Goal: Task Accomplishment & Management: Complete application form

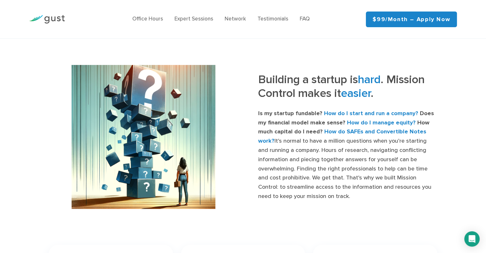
scroll to position [227, 0]
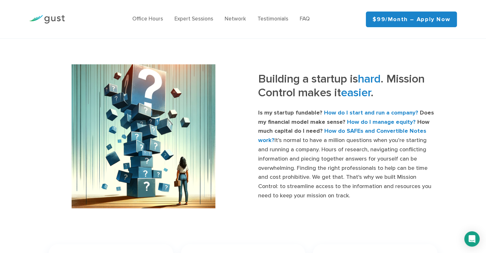
click at [224, 143] on div at bounding box center [143, 136] width 199 height 144
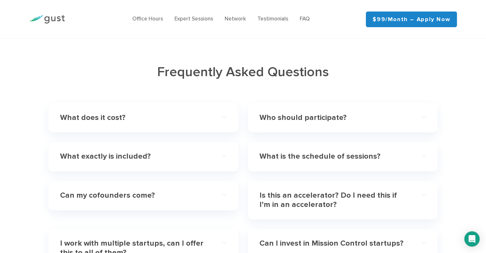
scroll to position [1881, 0]
click at [143, 152] on h4 "What exactly is included?" at bounding box center [135, 156] width 150 height 9
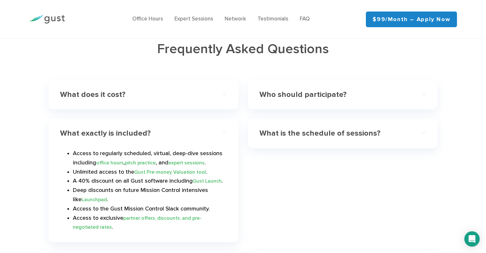
scroll to position [1895, 0]
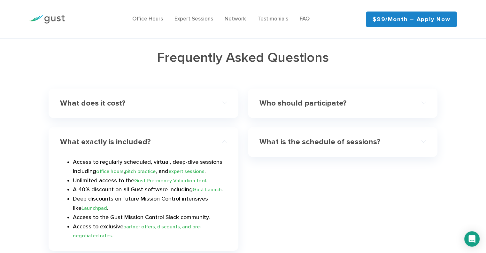
click at [146, 99] on h4 "What does it cost?" at bounding box center [135, 103] width 150 height 9
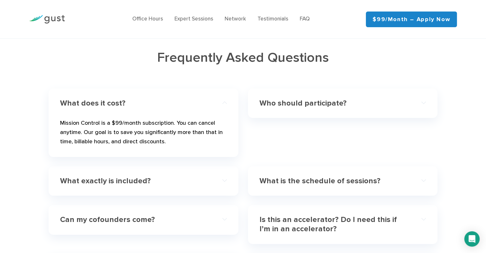
click at [295, 102] on div "Who should participate?" at bounding box center [342, 103] width 167 height 19
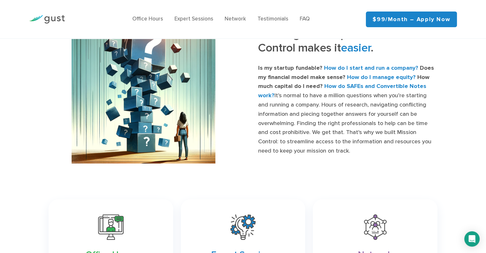
scroll to position [0, 0]
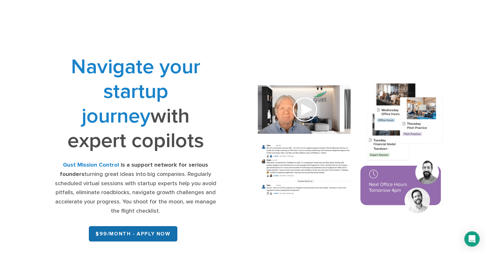
click at [135, 231] on link "$99/month - APPLY NOW" at bounding box center [133, 233] width 88 height 15
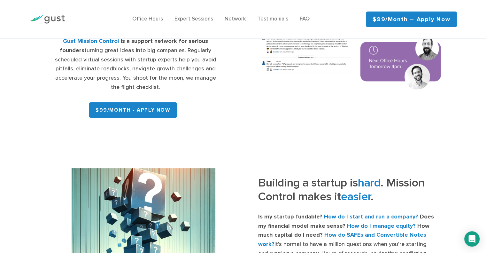
scroll to position [124, 0]
click at [414, 21] on link "$99/month – Apply Now" at bounding box center [411, 19] width 91 height 16
